Goal: Task Accomplishment & Management: Manage account settings

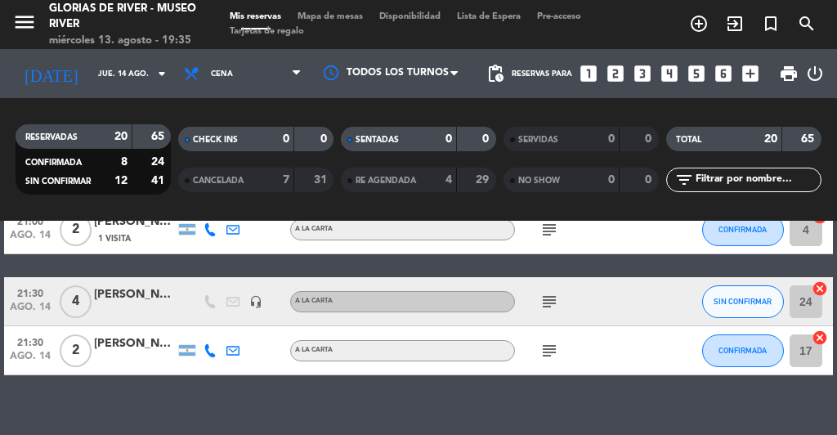
scroll to position [970, 0]
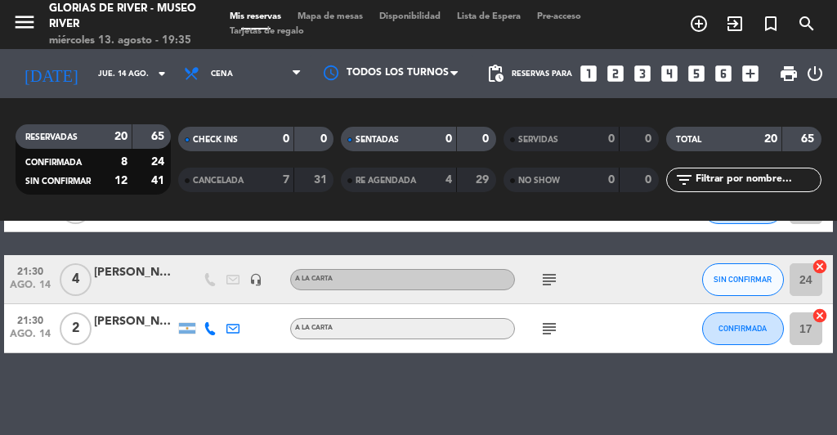
click at [643, 79] on icon "looks_3" at bounding box center [642, 73] width 21 height 21
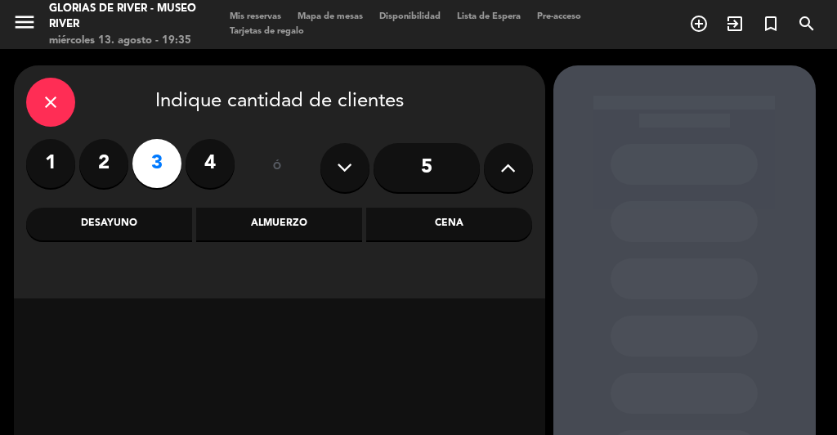
click at [466, 231] on div "Cena" at bounding box center [449, 224] width 166 height 33
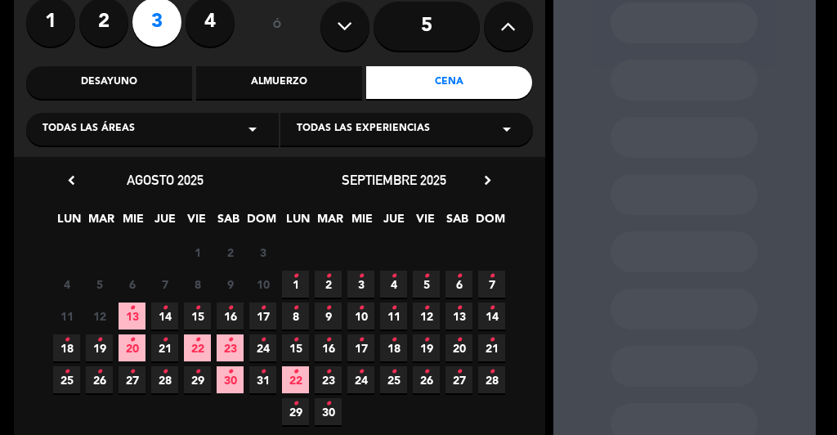
scroll to position [152, 0]
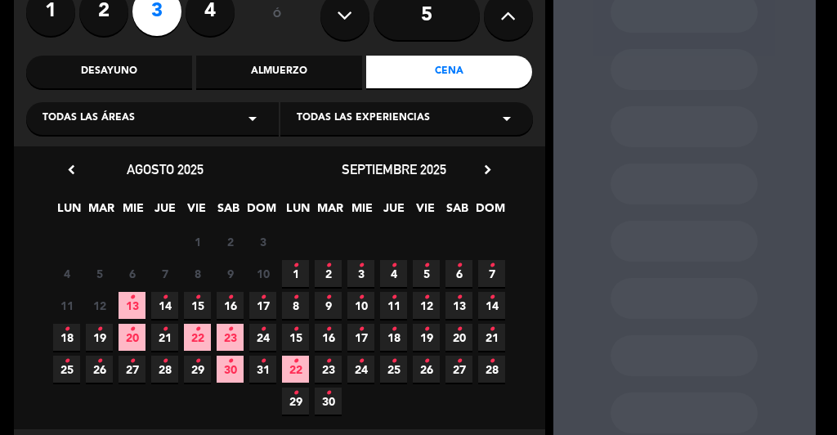
click at [163, 302] on icon "•" at bounding box center [165, 298] width 6 height 26
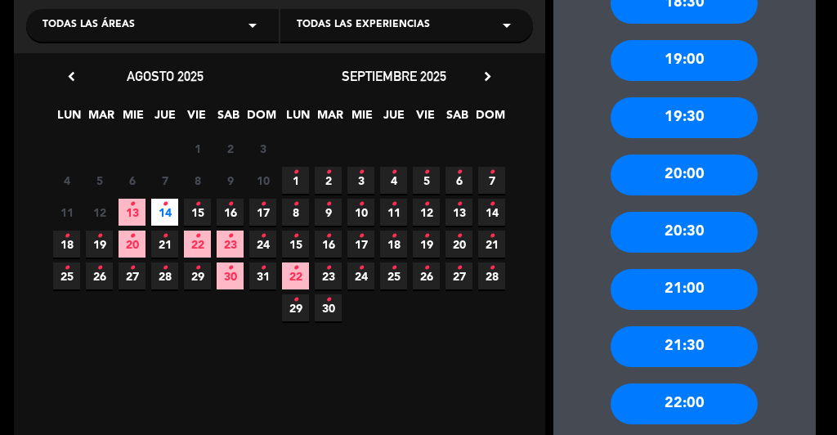
click at [668, 292] on div "21:00" at bounding box center [684, 289] width 147 height 41
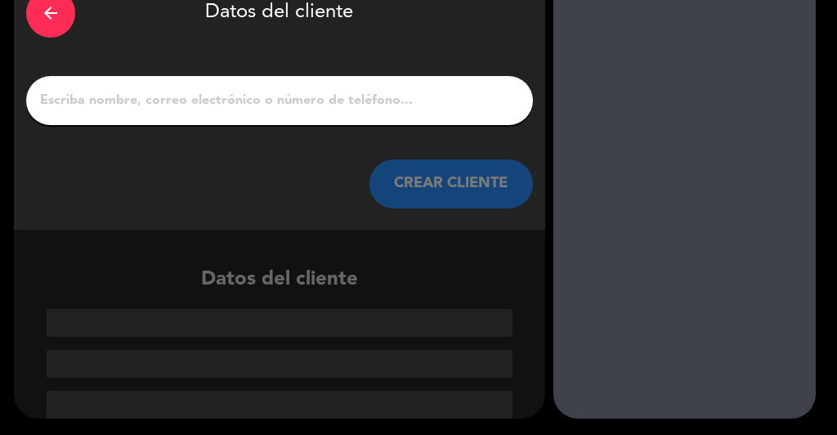
scroll to position [93, 0]
click at [280, 110] on input "1" at bounding box center [279, 100] width 483 height 23
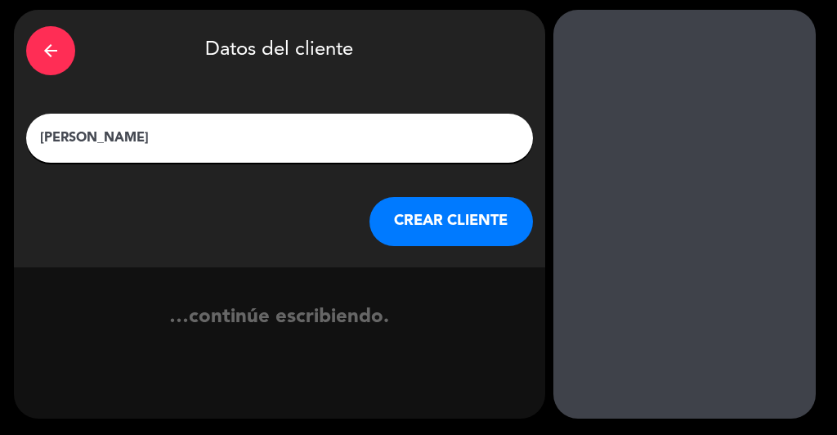
scroll to position [56, 0]
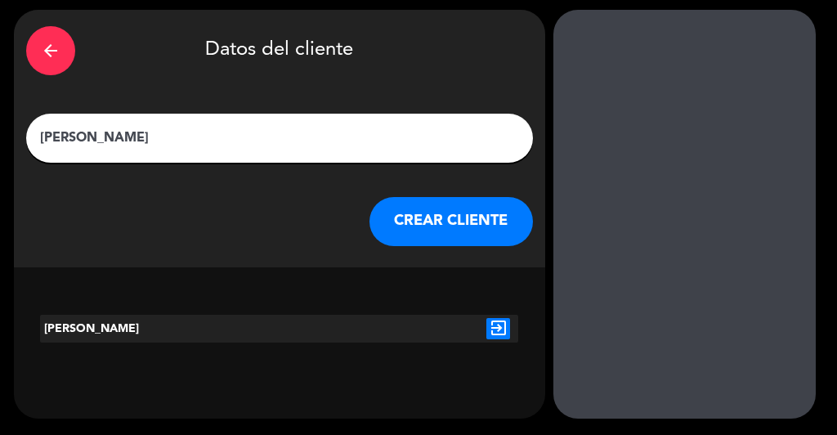
type input "[PERSON_NAME]"
click at [195, 315] on div "[PERSON_NAME]" at bounding box center [140, 329] width 200 height 28
click at [195, 324] on div "[PERSON_NAME]" at bounding box center [140, 329] width 200 height 28
click at [499, 333] on icon "exit_to_app" at bounding box center [499, 328] width 24 height 21
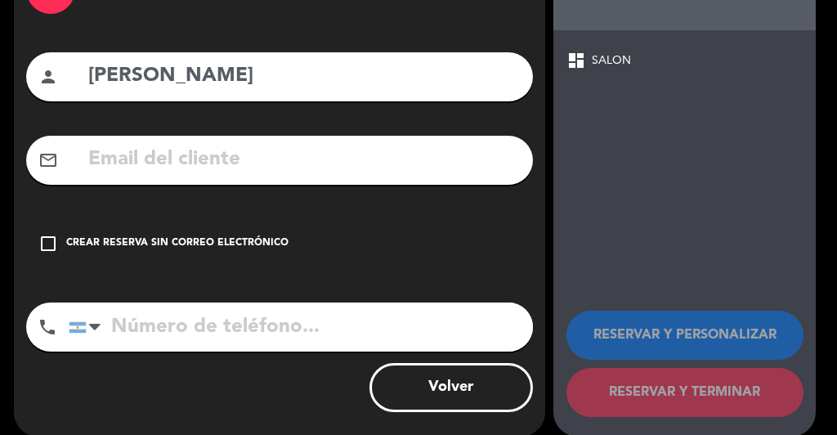
scroll to position [119, 0]
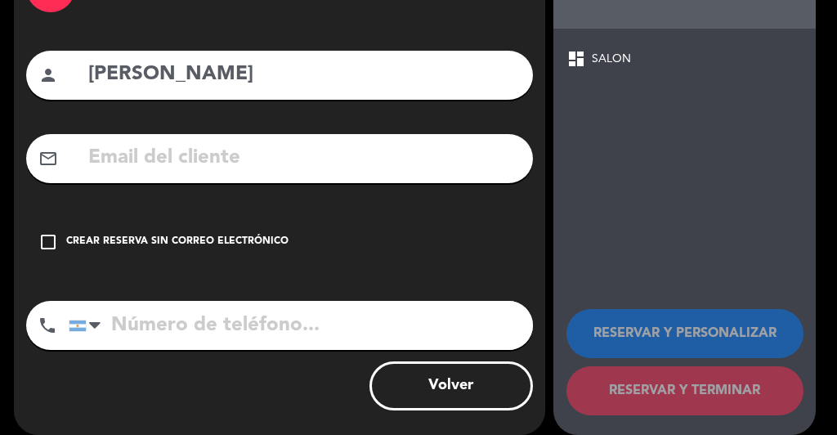
click at [49, 245] on icon "check_box_outline_blank" at bounding box center [48, 242] width 20 height 20
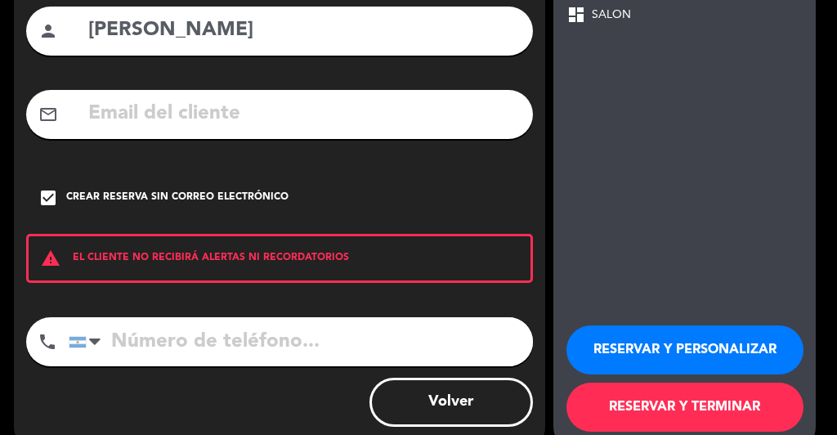
scroll to position [164, 0]
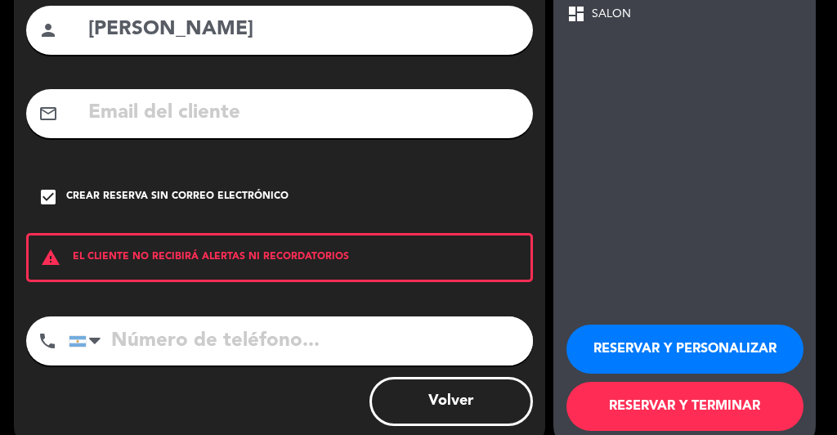
click at [605, 397] on button "RESERVAR Y TERMINAR" at bounding box center [685, 406] width 237 height 49
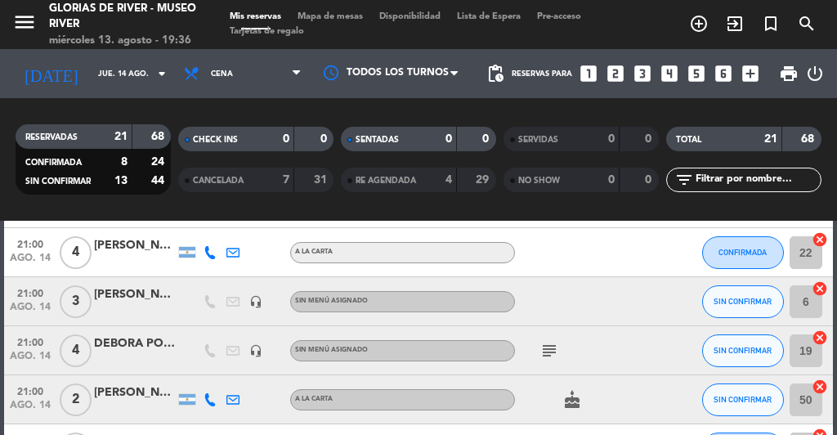
scroll to position [436, 0]
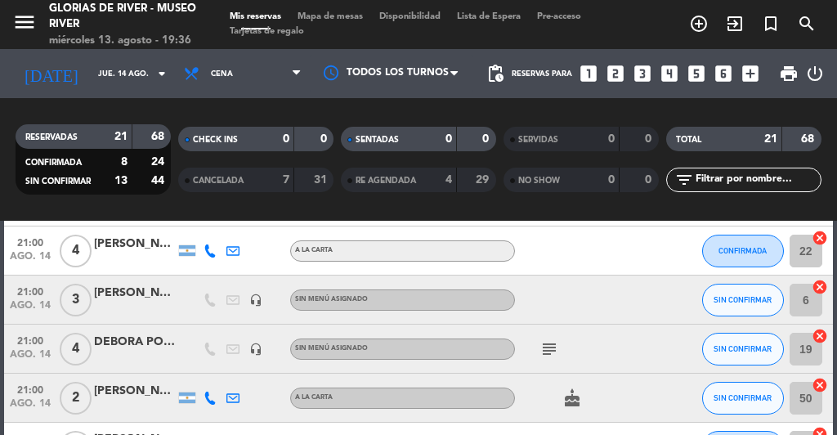
click at [133, 300] on div "[PERSON_NAME]" at bounding box center [135, 293] width 82 height 19
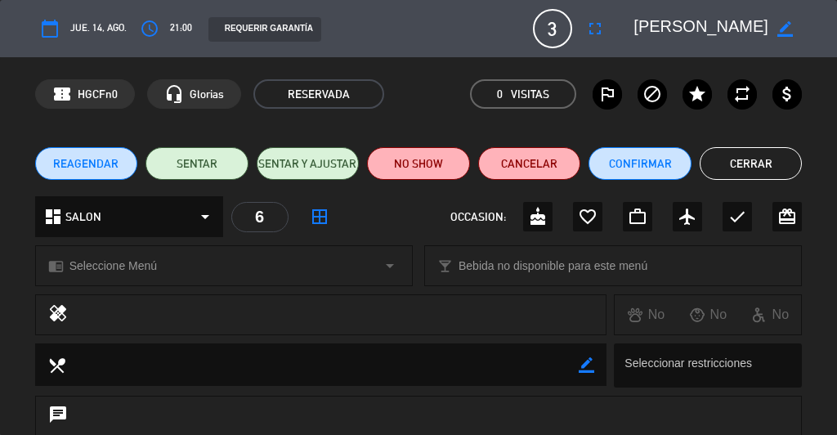
click at [325, 213] on icon "border_all" at bounding box center [320, 217] width 20 height 20
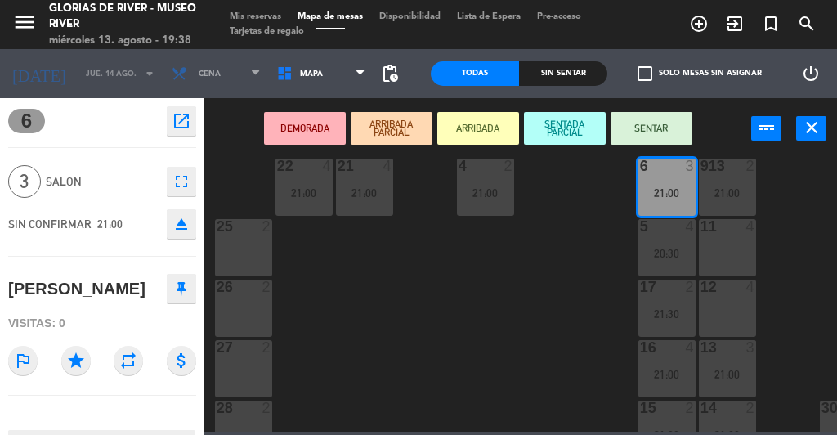
scroll to position [181, 1]
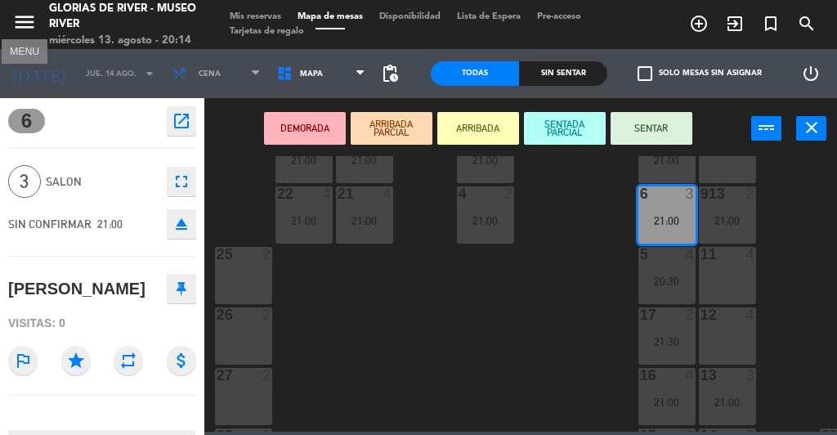
click at [31, 29] on icon "menu" at bounding box center [24, 22] width 25 height 25
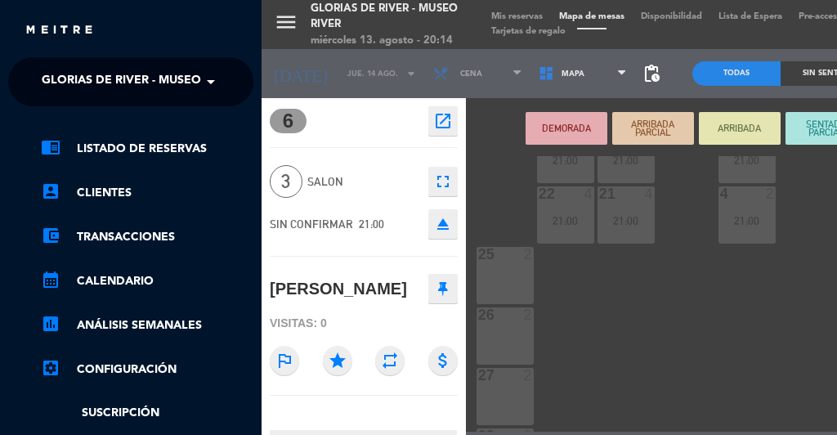
click at [366, 2] on div "menu Glorias de River - Museo River miércoles 13. agosto - 20:14 Mis reservas M…" at bounding box center [680, 217] width 837 height 435
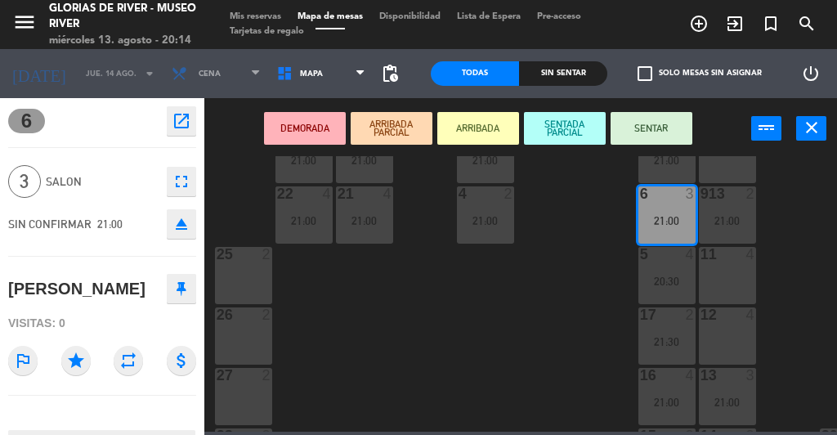
click at [124, 46] on div "miércoles 13. agosto - 20:14" at bounding box center [123, 41] width 148 height 16
click at [269, 14] on span "Mis reservas" at bounding box center [256, 16] width 68 height 9
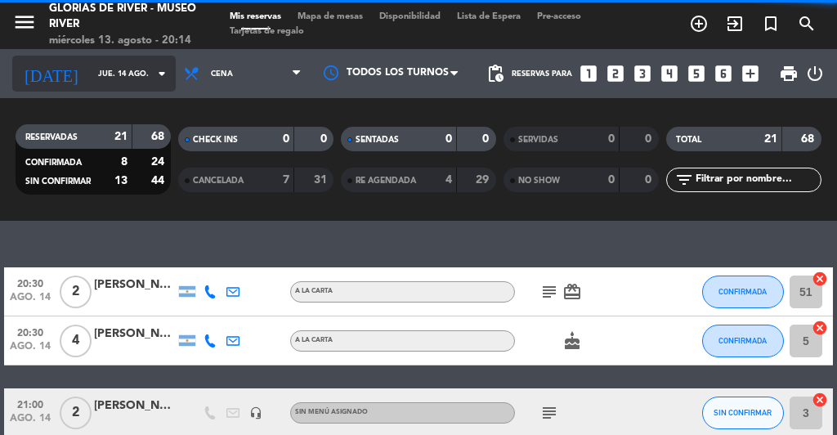
click at [152, 73] on icon "arrow_drop_down" at bounding box center [162, 74] width 20 height 20
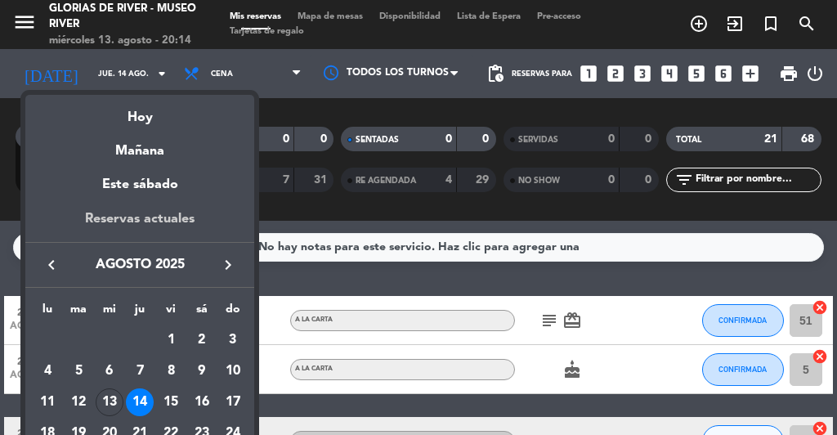
click at [137, 218] on div "Reservas actuales" at bounding box center [139, 226] width 229 height 34
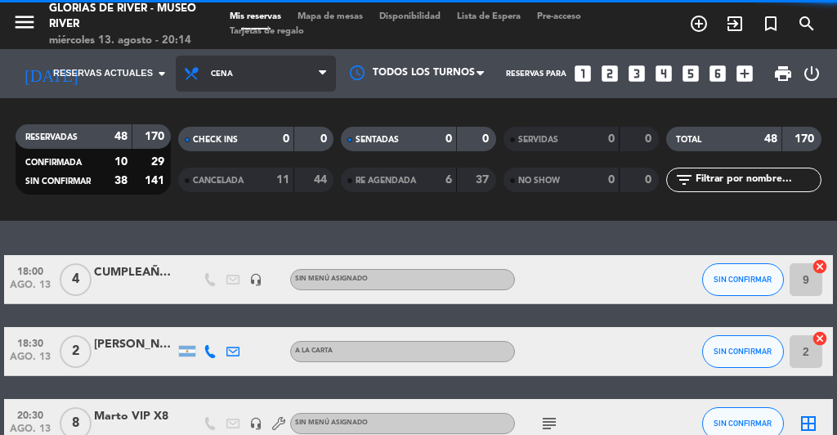
click at [316, 76] on span "Cena" at bounding box center [256, 74] width 160 height 36
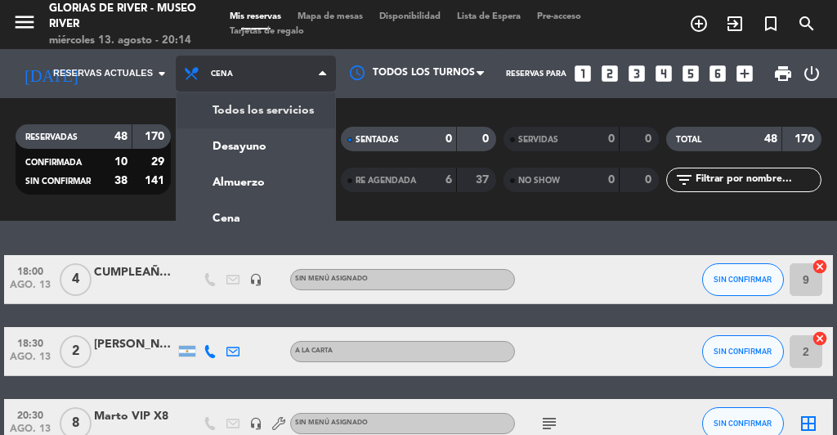
click at [277, 110] on div "menu Glorias de River - Museo River miércoles 13. agosto - 20:14 Mis reservas M…" at bounding box center [418, 110] width 837 height 221
